Goal: Task Accomplishment & Management: Manage account settings

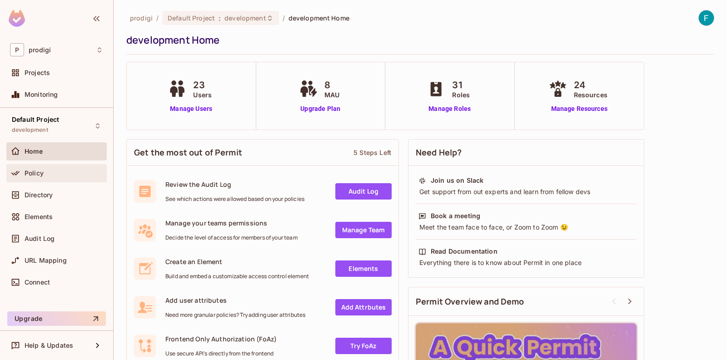
click at [44, 170] on div "Policy" at bounding box center [64, 173] width 79 height 7
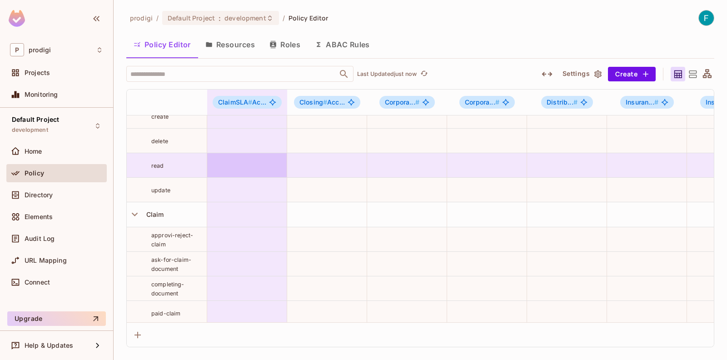
scroll to position [39, 0]
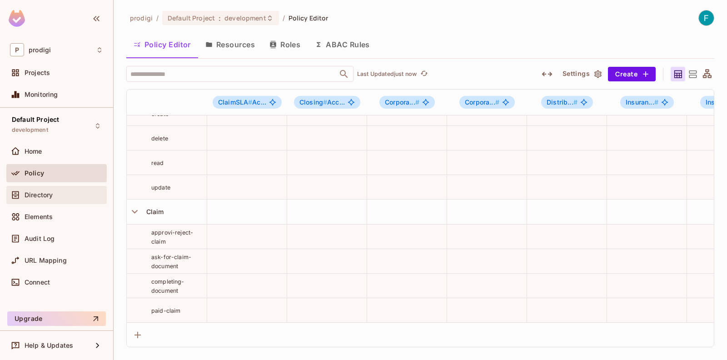
click at [55, 198] on div "Directory" at bounding box center [56, 195] width 93 height 11
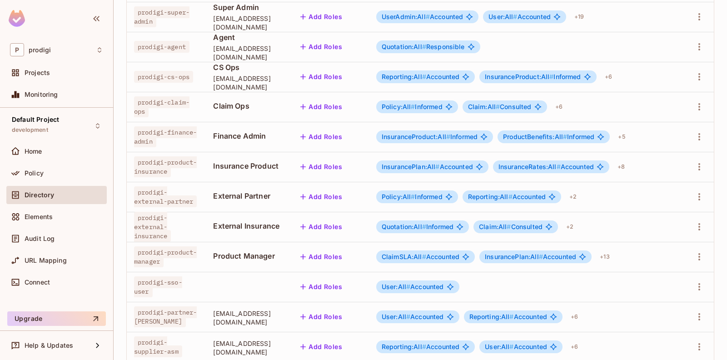
scroll to position [198, 0]
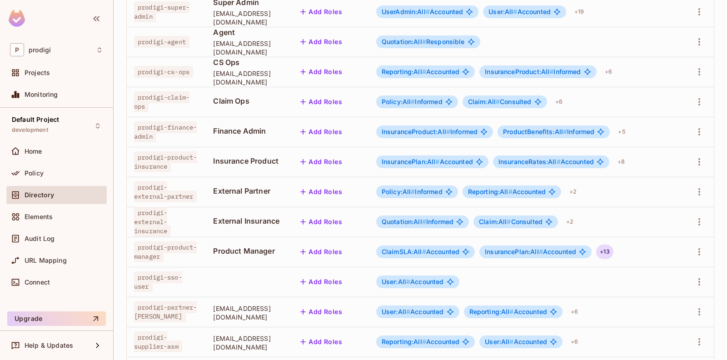
click at [613, 253] on div "+ 13" at bounding box center [605, 252] width 17 height 15
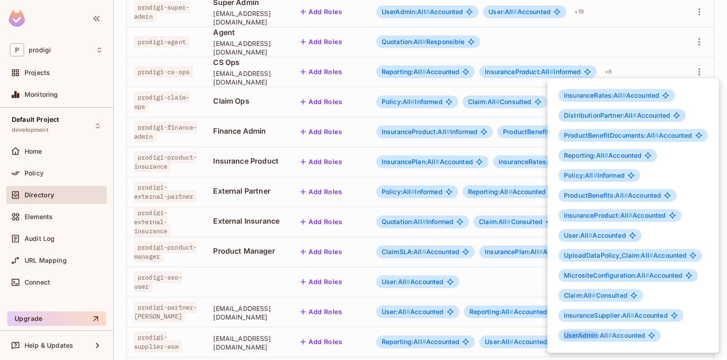
drag, startPoint x: 565, startPoint y: 334, endPoint x: 598, endPoint y: 335, distance: 33.2
click at [598, 335] on span "UserAdmin:All #" at bounding box center [588, 335] width 48 height 8
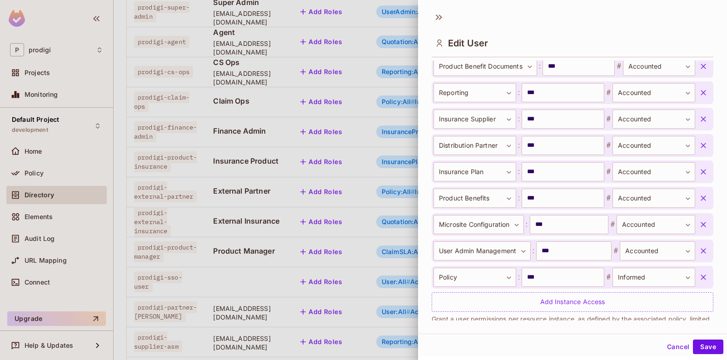
scroll to position [502, 0]
click at [461, 248] on body "P prodigi Projects Monitoring Default Project development Home Policy Directory…" at bounding box center [363, 180] width 727 height 360
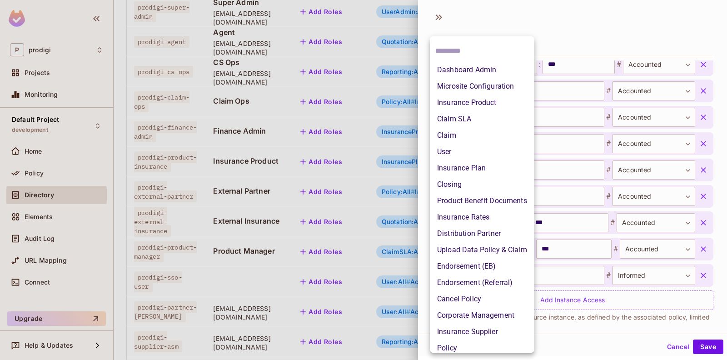
scroll to position [105, 0]
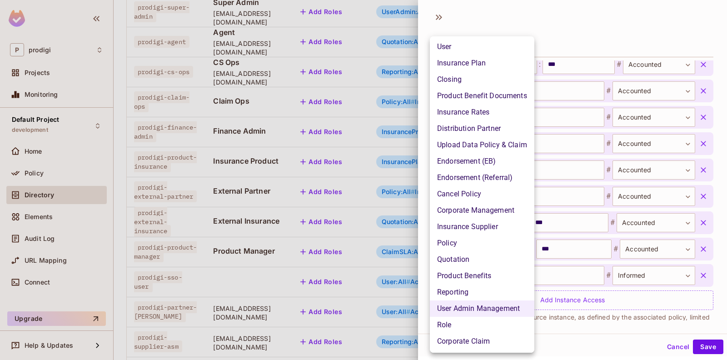
click at [376, 246] on div at bounding box center [363, 180] width 727 height 360
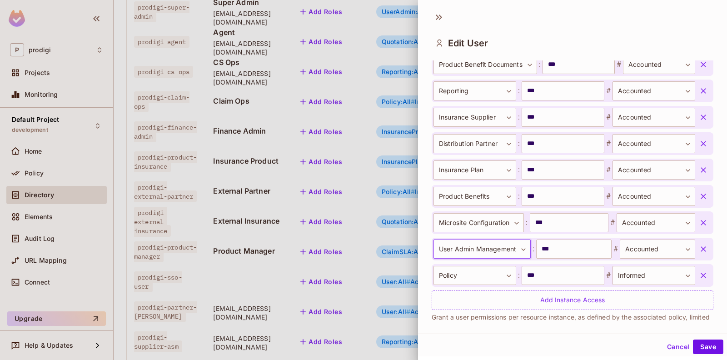
click at [318, 234] on div at bounding box center [363, 180] width 727 height 360
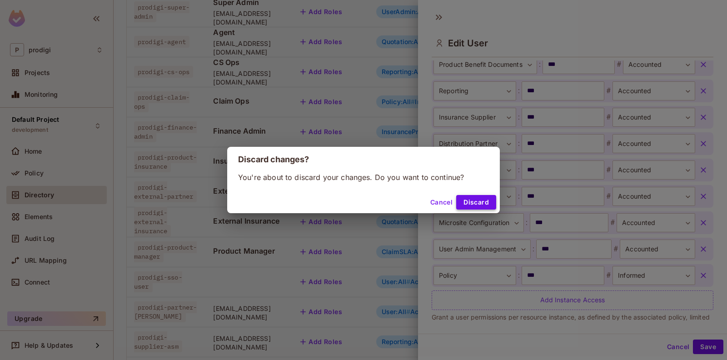
click at [465, 203] on button "Discard" at bounding box center [477, 202] width 40 height 15
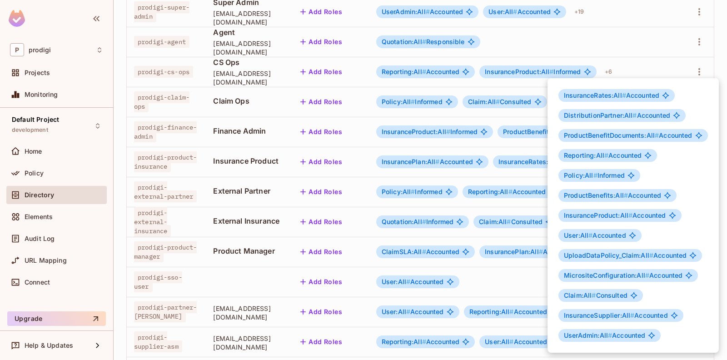
click at [189, 205] on div at bounding box center [363, 180] width 727 height 360
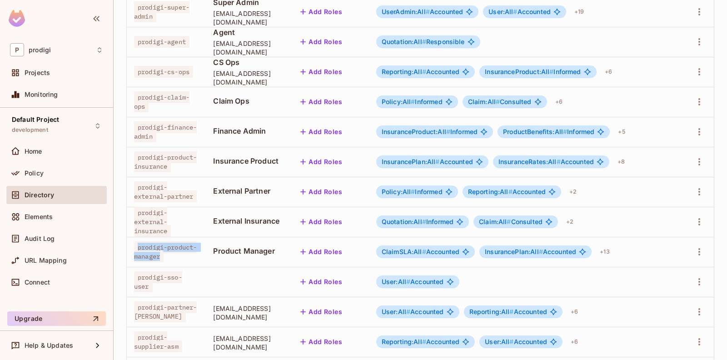
drag, startPoint x: 162, startPoint y: 261, endPoint x: 132, endPoint y: 238, distance: 37.6
click at [132, 238] on td "prodigi-product-manager" at bounding box center [166, 252] width 79 height 30
copy span "prodigi-product-manager"
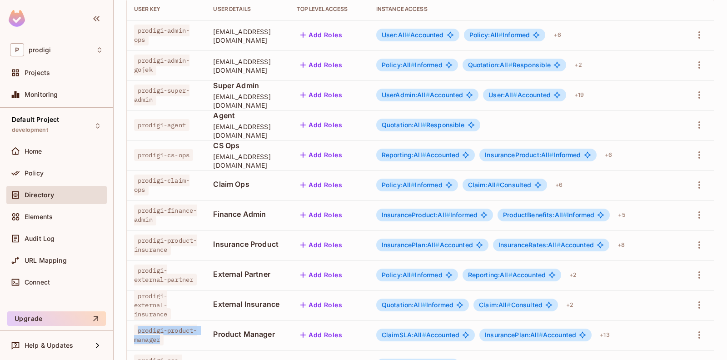
scroll to position [114, 0]
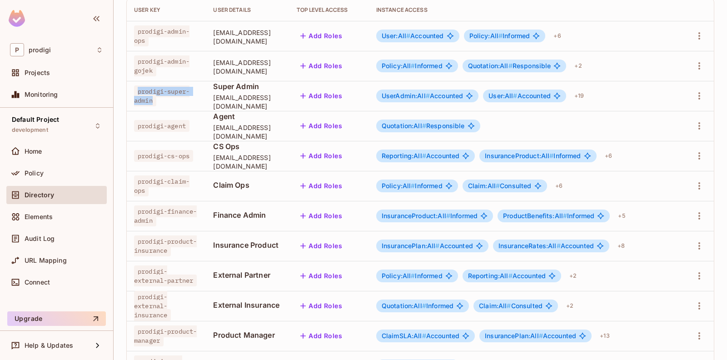
drag, startPoint x: 138, startPoint y: 91, endPoint x: 176, endPoint y: 99, distance: 38.5
click at [176, 99] on span "prodigi-super-admin" at bounding box center [161, 95] width 55 height 21
copy span "prodigi-super-admin"
